Goal: Information Seeking & Learning: Learn about a topic

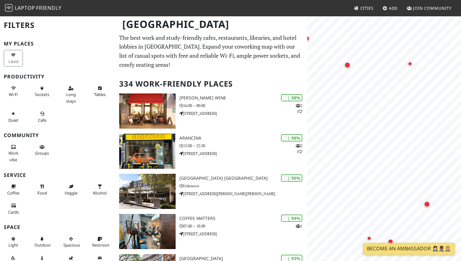
click at [460, 3] on body "Laptop Friendly Cities Add Join Community [GEOGRAPHIC_DATA] Filters My Places L…" at bounding box center [230, 130] width 461 height 261
